Goal: Information Seeking & Learning: Learn about a topic

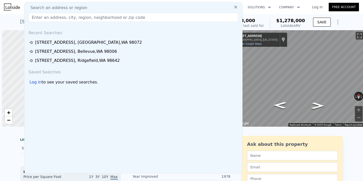
scroll to position [0, 2]
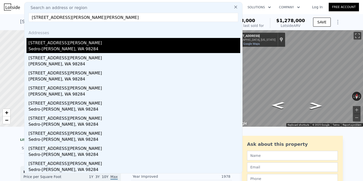
type input "[STREET_ADDRESS][PERSON_NAME][PERSON_NAME]"
click at [105, 41] on div "[STREET_ADDRESS][PERSON_NAME]" at bounding box center [134, 42] width 212 height 8
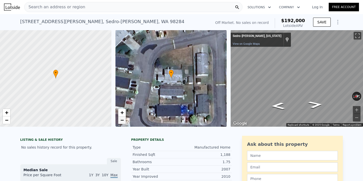
click at [122, 122] on span "−" at bounding box center [121, 120] width 3 height 6
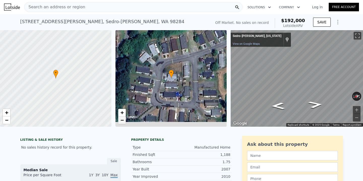
click at [122, 122] on span "−" at bounding box center [121, 120] width 3 height 6
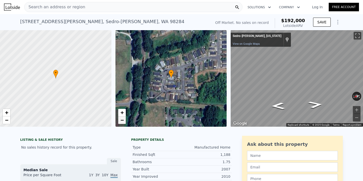
click at [122, 122] on span "−" at bounding box center [121, 120] width 3 height 6
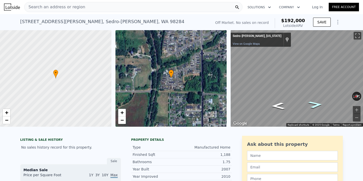
click at [319, 104] on icon "Go South" at bounding box center [315, 105] width 27 height 11
click at [322, 103] on icon "Go South" at bounding box center [315, 104] width 29 height 11
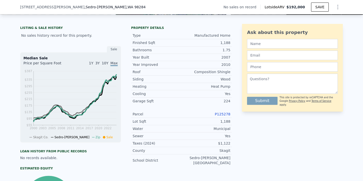
scroll to position [110, 0]
click at [228, 114] on link "P125278" at bounding box center [223, 115] width 16 height 4
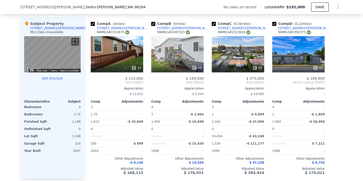
scroll to position [491, 0]
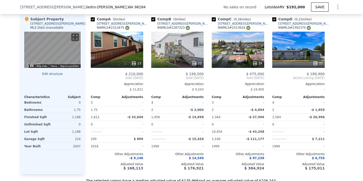
click at [133, 54] on div "23" at bounding box center [117, 50] width 52 height 36
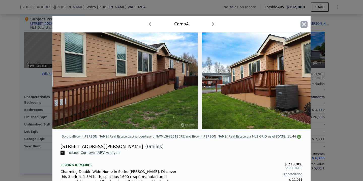
click at [301, 27] on icon "button" at bounding box center [303, 24] width 7 height 7
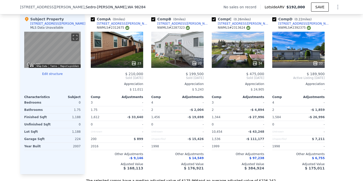
click at [307, 51] on div "33" at bounding box center [298, 50] width 52 height 36
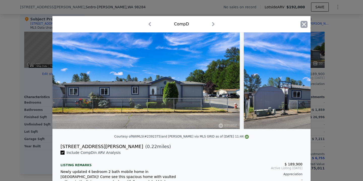
click at [306, 25] on icon "button" at bounding box center [303, 24] width 7 height 7
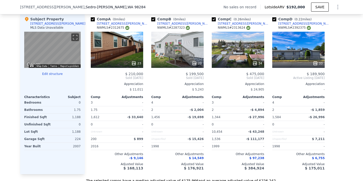
click at [190, 55] on div "20" at bounding box center [177, 50] width 52 height 36
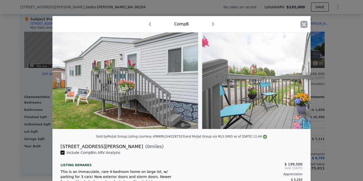
click at [304, 26] on icon "button" at bounding box center [303, 24] width 7 height 7
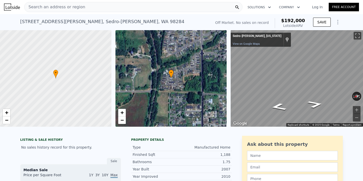
click at [88, 7] on div "Search an address or region" at bounding box center [133, 7] width 218 height 10
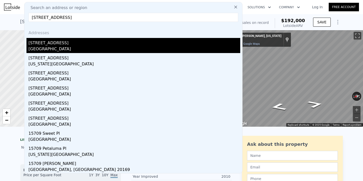
type input "[STREET_ADDRESS]"
click at [69, 47] on div "[GEOGRAPHIC_DATA]" at bounding box center [134, 49] width 212 height 7
type input "3"
type input "1.75"
type input "1360"
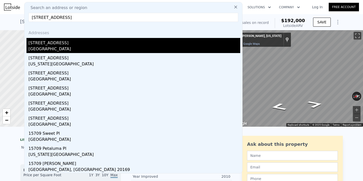
type input "1540"
type input "17659"
type input "24829"
type input "$ 890,000"
type input "6"
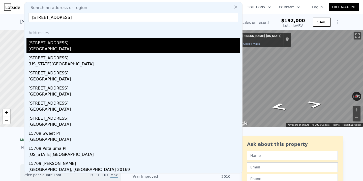
type input "$ 29,999"
